Goal: Transaction & Acquisition: Download file/media

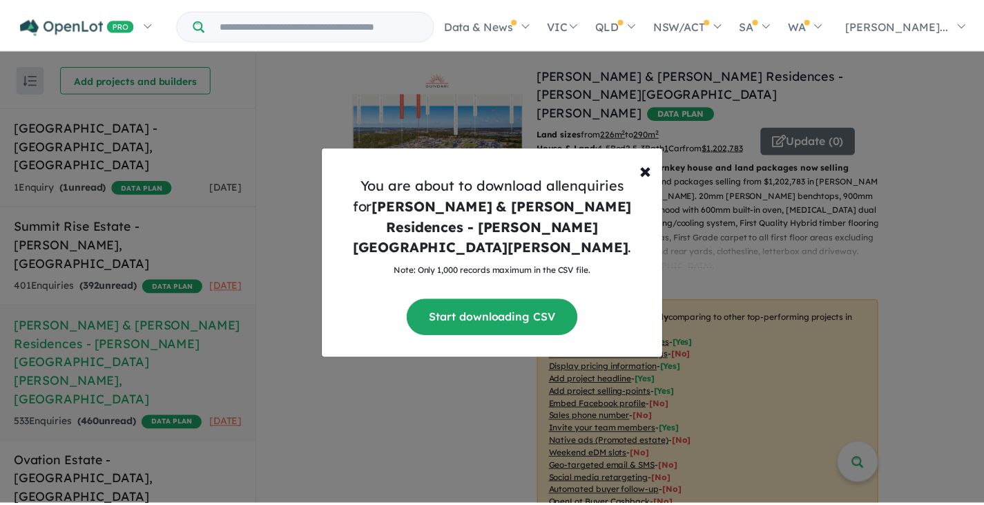
scroll to position [368, 0]
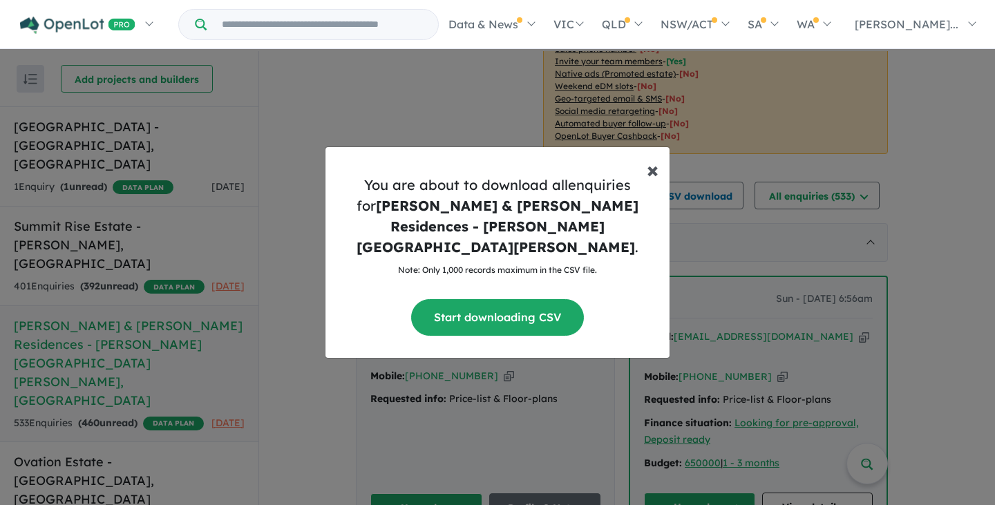
click at [644, 180] on button "× Close" at bounding box center [652, 163] width 34 height 33
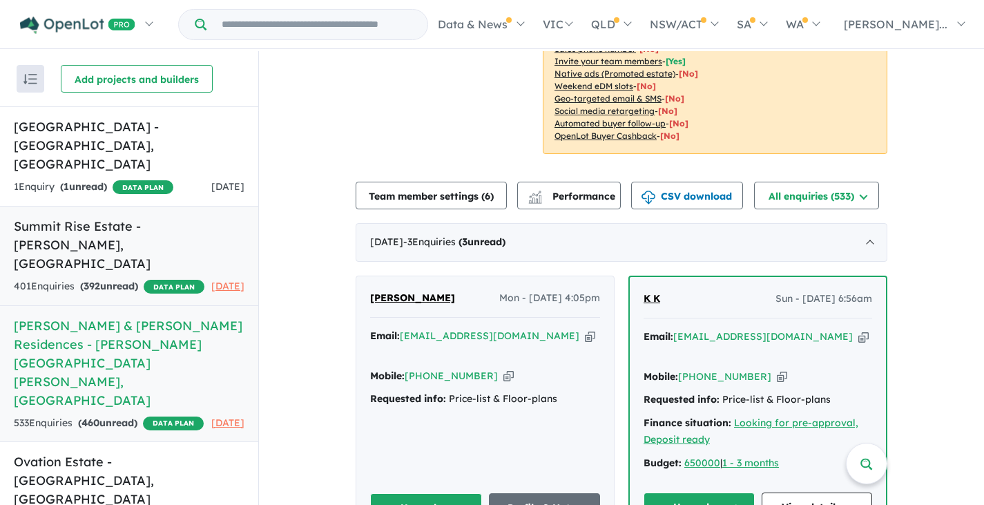
click at [71, 217] on h5 "Summit Rise Estate - [PERSON_NAME][GEOGRAPHIC_DATA] , [GEOGRAPHIC_DATA]" at bounding box center [129, 245] width 231 height 56
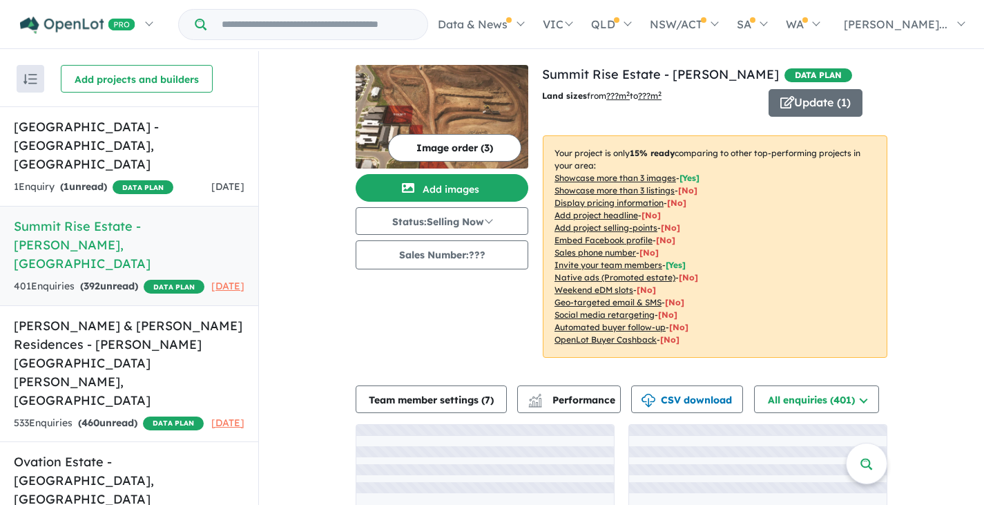
scroll to position [87, 0]
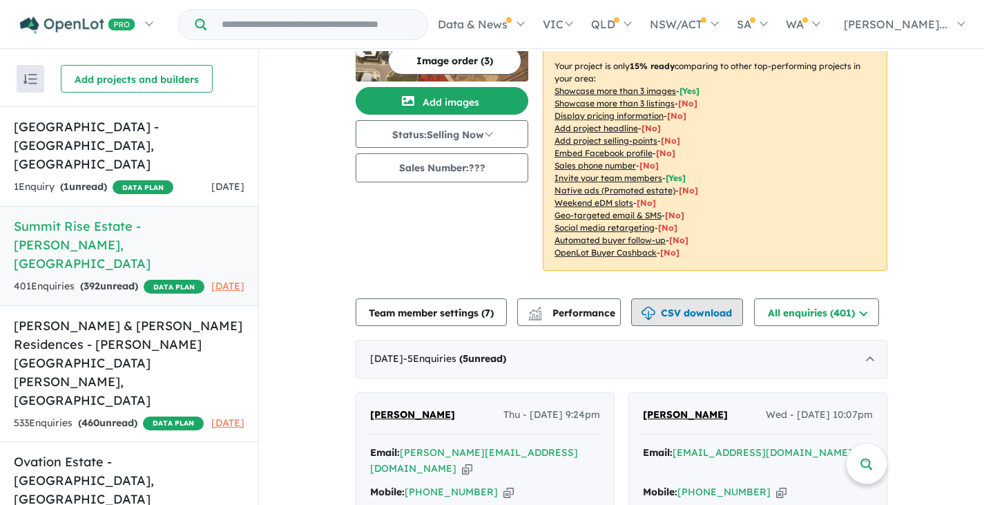
click at [664, 307] on button "CSV download" at bounding box center [687, 312] width 112 height 28
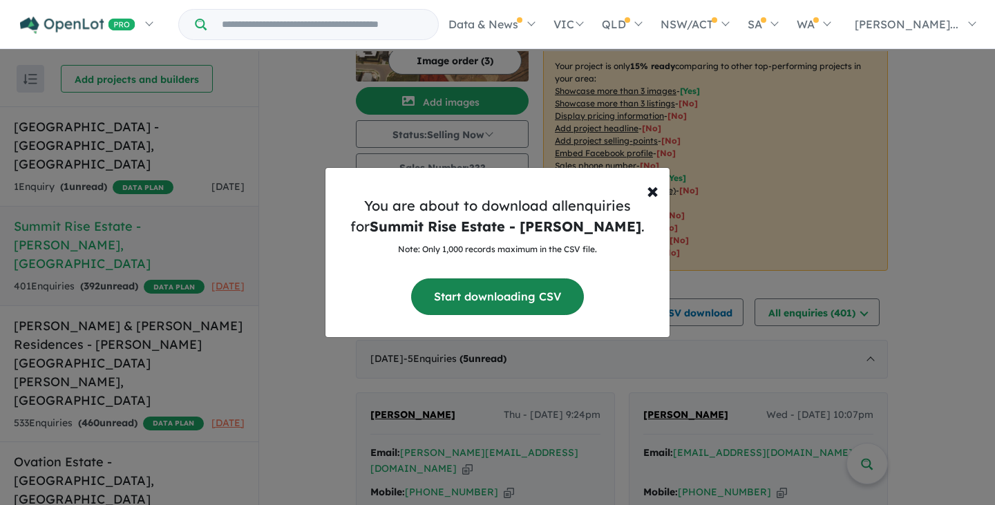
click at [510, 306] on button "Start downloading CSV" at bounding box center [497, 296] width 173 height 37
click at [657, 188] on span "×" at bounding box center [652, 190] width 12 height 28
